Goal: Transaction & Acquisition: Obtain resource

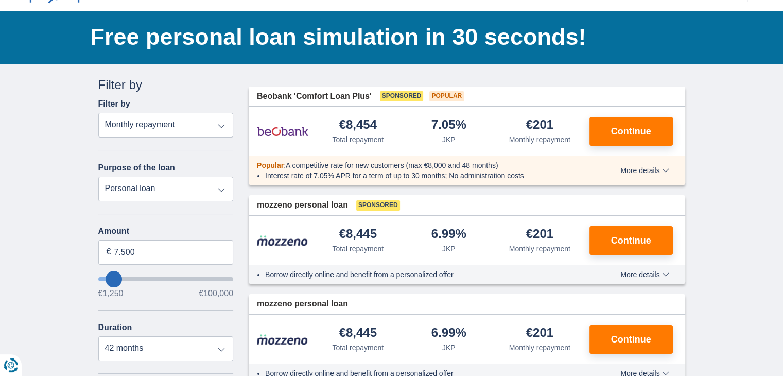
scroll to position [31, 0]
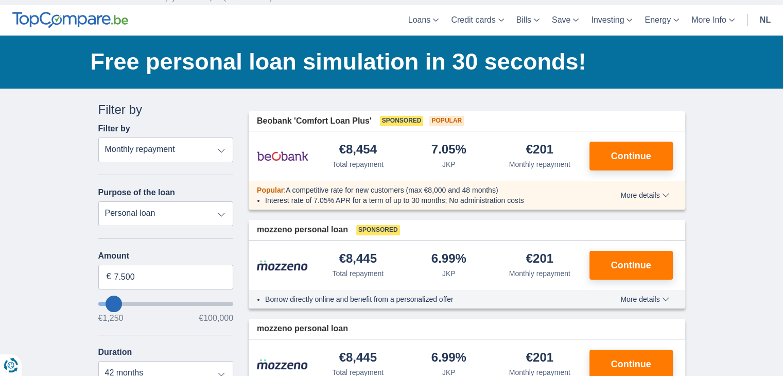
click at [217, 212] on select "Personal loan Auto Motorcycle / bicycle Motorhome / caravan Renovation Energy D…" at bounding box center [165, 213] width 135 height 25
select select "overdrafts"
click at [98, 201] on select "Personal loan Auto Motorcycle / bicycle Motorhome / caravan Renovation Energy D…" at bounding box center [165, 213] width 135 height 25
type input "2.000"
type input "2500"
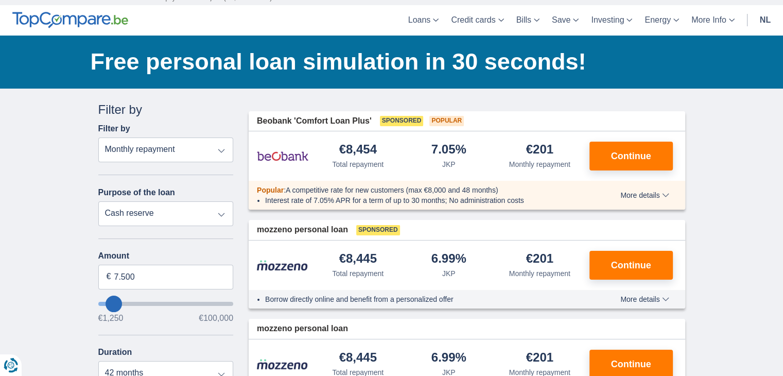
select select "24"
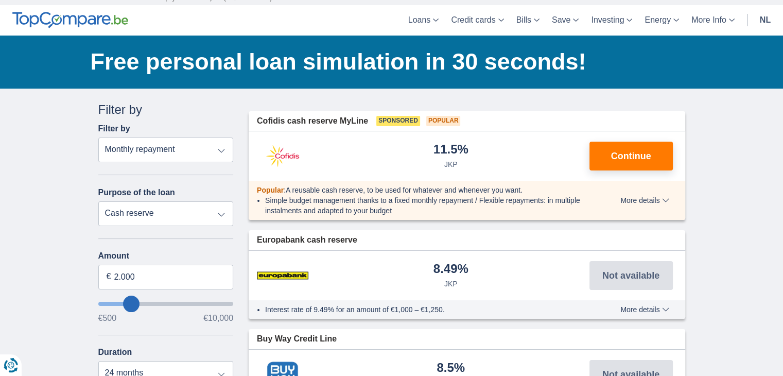
type input "4.500"
type input "4500"
select select "36"
type input "4500"
click at [154, 303] on input "wantToBorrow" at bounding box center [165, 304] width 135 height 4
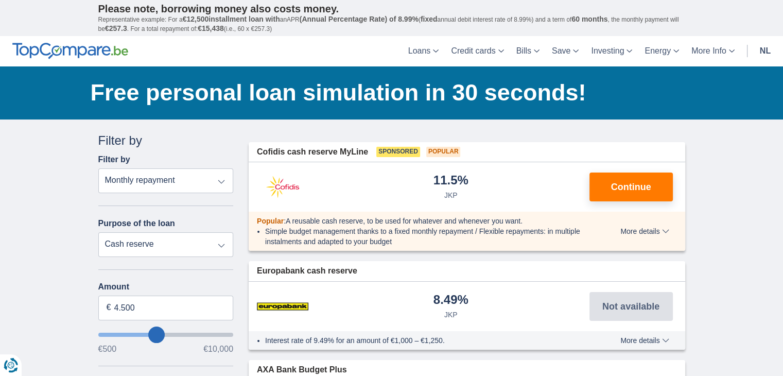
type input "9.500"
type input "9500"
select select "48"
type input "9500"
click at [232, 334] on input "wantToBorrow" at bounding box center [165, 335] width 135 height 4
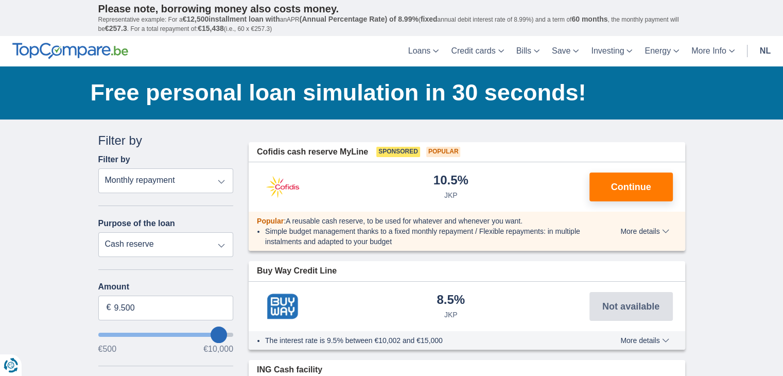
click at [232, 334] on input "wantToBorrow" at bounding box center [165, 335] width 135 height 4
click at [231, 333] on input "wantToBorrow" at bounding box center [165, 335] width 135 height 4
click at [220, 244] on select "Personal loan Auto Motorcycle / bicycle Motorhome / caravan Renovation Energy D…" at bounding box center [165, 244] width 135 height 25
select select "other"
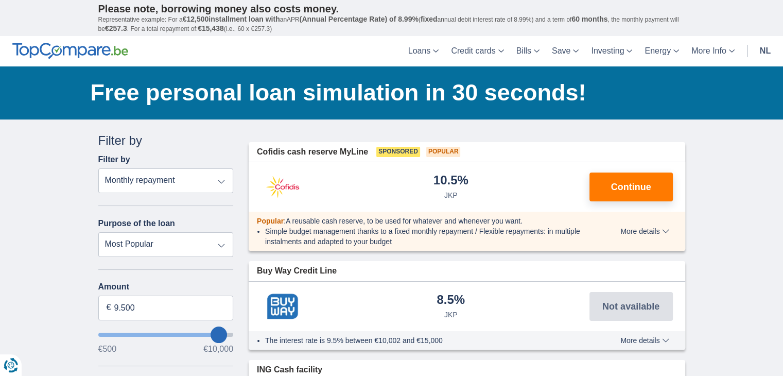
click at [98, 232] on select "Personal loan Auto Motorcycle / bicycle Motorhome / caravan Renovation Energy D…" at bounding box center [165, 244] width 135 height 25
type input "7.500"
type input "7250"
select select "42"
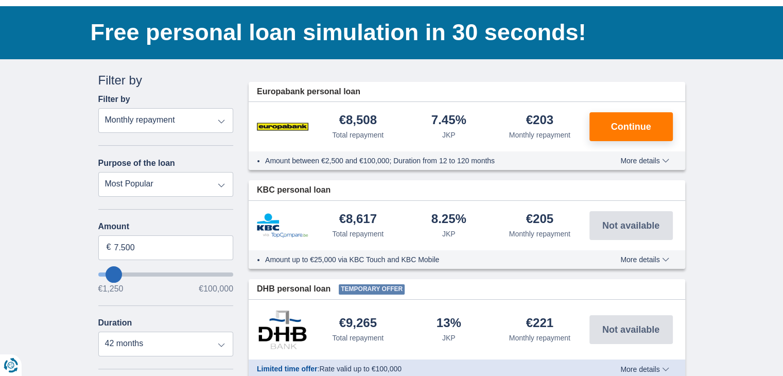
scroll to position [56, 0]
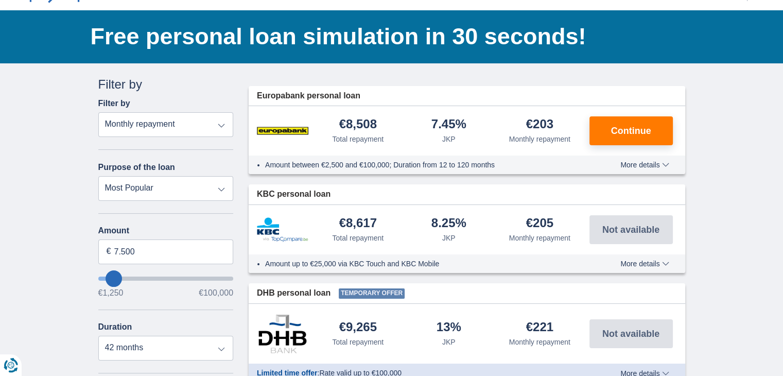
type input "41.250"
type input "41250"
select select "120"
type input "41250"
click at [154, 276] on input "wantToBorrow" at bounding box center [165, 278] width 135 height 4
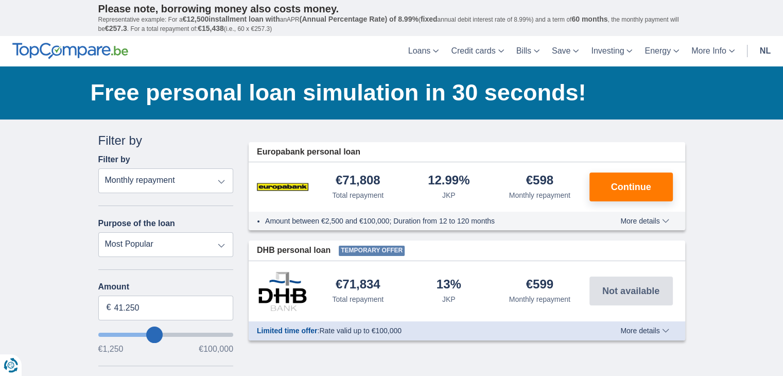
type input "90.250"
type input "90250"
click at [213, 334] on input "wantToBorrow" at bounding box center [165, 335] width 135 height 4
click at [178, 239] on select "Personal loan Auto Motorcycle / bicycle Motorhome / caravan Renovation Energy D…" at bounding box center [165, 244] width 135 height 25
select select "personalLoan"
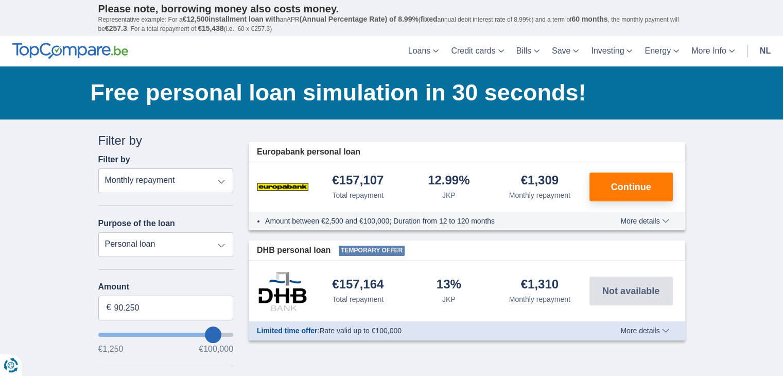
click at [98, 232] on select "Personal loan Auto Motorcycle / bicycle Motorhome / caravan Renovation Energy D…" at bounding box center [165, 244] width 135 height 25
type input "7.500"
type input "7250"
select select "42"
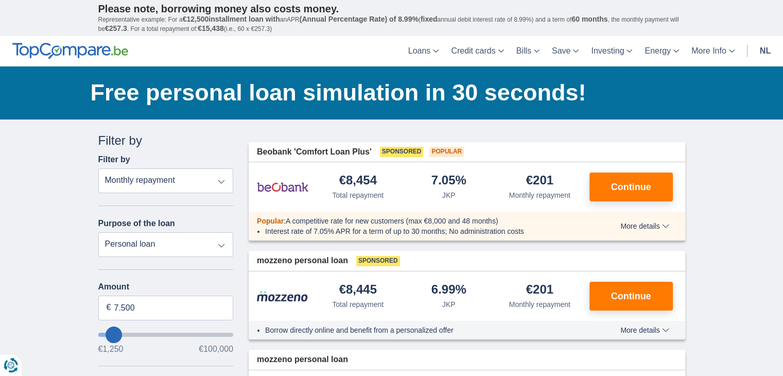
type input "96.250"
type input "96250"
select select "120"
type input "96250"
click at [220, 333] on input "wantToBorrow" at bounding box center [165, 335] width 135 height 4
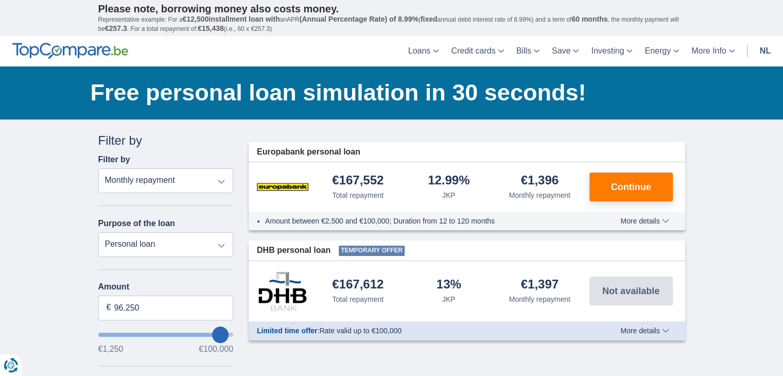
type input "47.250"
type input "47250"
click at [161, 335] on input "wantToBorrow" at bounding box center [165, 335] width 135 height 4
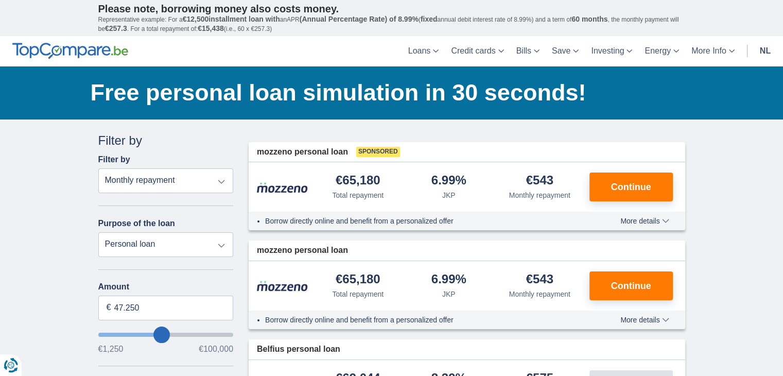
type input "54.250"
type input "54250"
click at [170, 335] on input "wantToBorrow" at bounding box center [165, 335] width 135 height 4
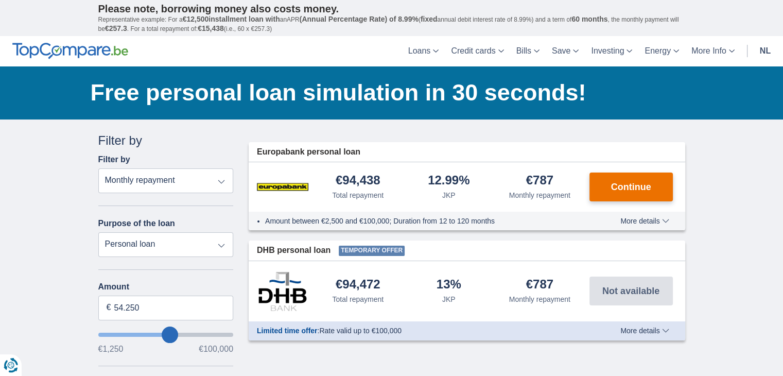
click at [621, 184] on font "Continue" at bounding box center [631, 187] width 40 height 10
